Goal: Obtain resource: Download file/media

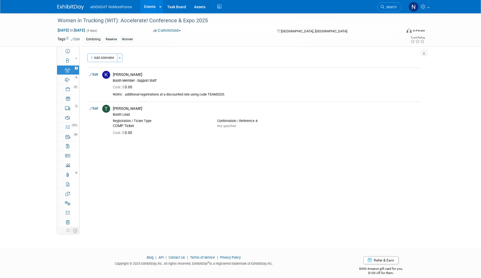
click at [153, 6] on link "Events" at bounding box center [149, 6] width 19 height 13
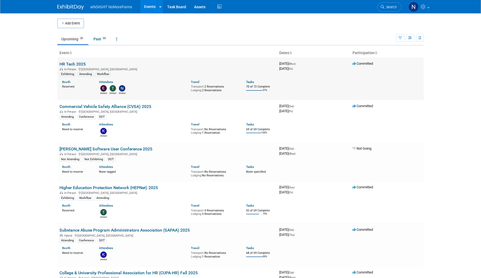
click at [74, 62] on link "HR Tech 2025" at bounding box center [73, 64] width 26 height 5
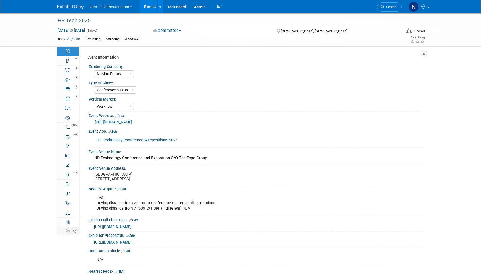
select select "NoMoreForms"
select select "Conference & Expo"
select select "Workflow"
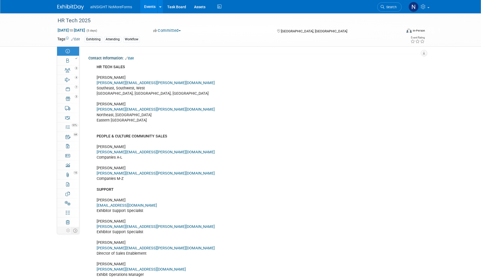
scroll to position [1249, 0]
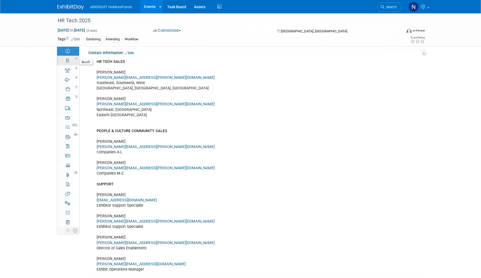
click at [60, 60] on link "Booth" at bounding box center [68, 60] width 22 height 9
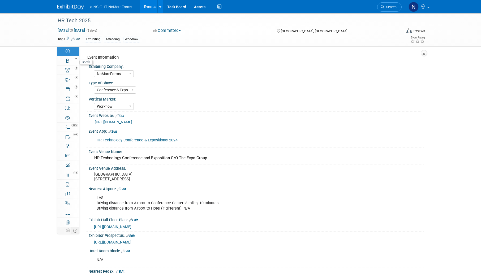
select select "NoMoreForms"
select select "AE Enterprise Workflow"
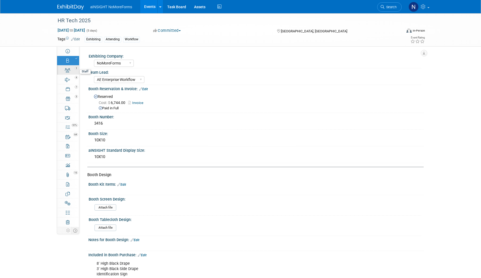
click at [70, 74] on link "3 Staff 3" at bounding box center [68, 70] width 22 height 9
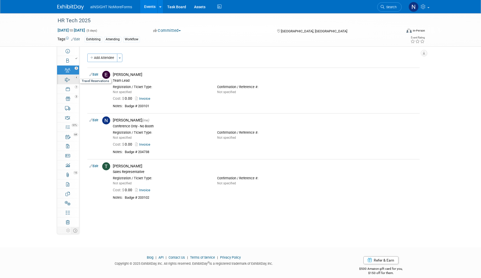
click at [72, 81] on link "4 Travel Reservations 4" at bounding box center [68, 79] width 22 height 9
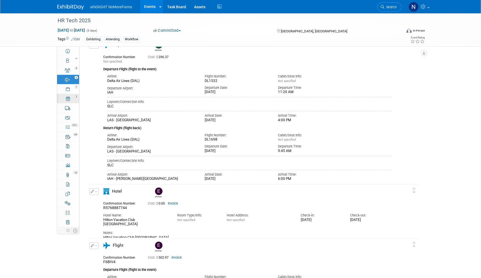
scroll to position [76, 0]
click at [69, 124] on div "97%" at bounding box center [71, 125] width 15 height 4
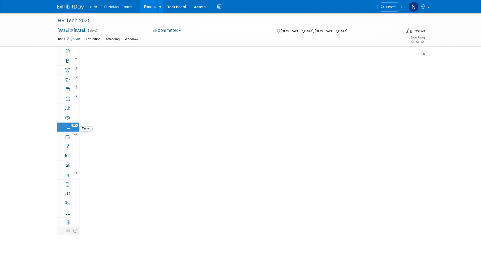
scroll to position [0, 0]
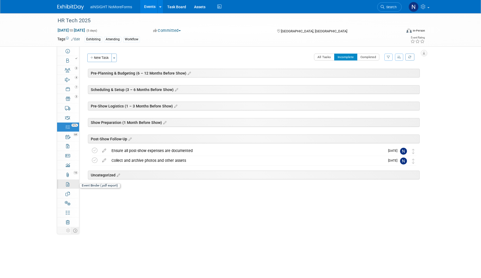
click at [67, 188] on link "Event Binder (.pdf export)" at bounding box center [68, 184] width 22 height 9
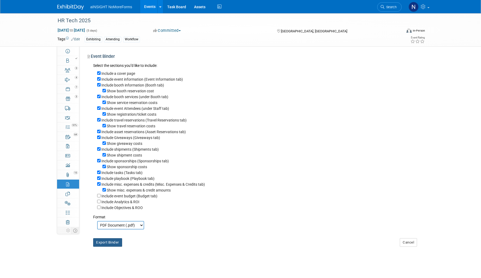
click at [116, 247] on button "Export Binder" at bounding box center [107, 243] width 29 height 9
